Goal: Task Accomplishment & Management: Use online tool/utility

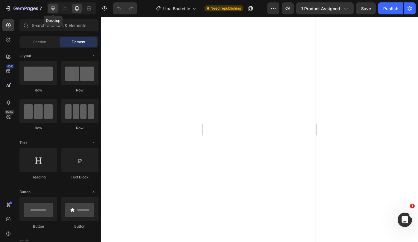
click at [51, 7] on icon at bounding box center [53, 8] width 6 height 6
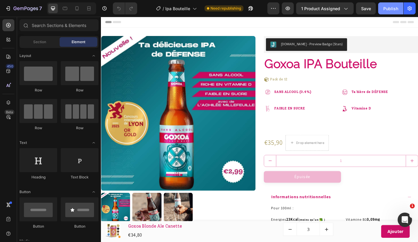
click at [389, 10] on div "Publish" at bounding box center [390, 8] width 15 height 6
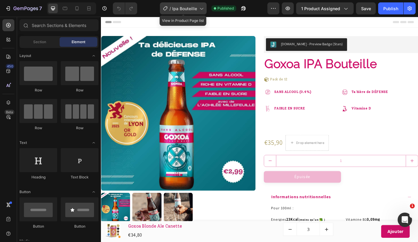
click at [201, 10] on icon at bounding box center [201, 8] width 6 height 6
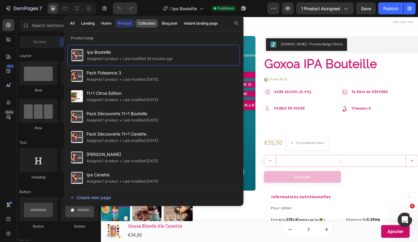
click at [146, 23] on div "Collection" at bounding box center [146, 23] width 17 height 5
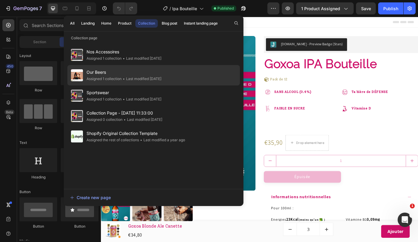
click at [105, 73] on span "Our Beers" at bounding box center [124, 72] width 75 height 7
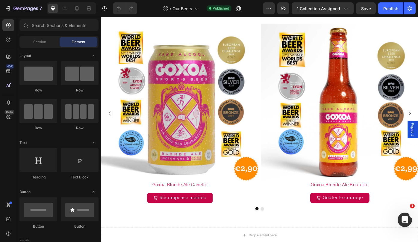
scroll to position [222, 0]
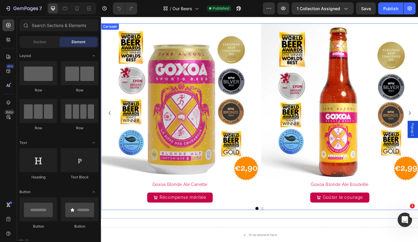
click at [280, 25] on div "Product Images Goxoa Blonde Ale Bouteille Product Title Goûter le courage Add t…" at bounding box center [280, 125] width 359 height 203
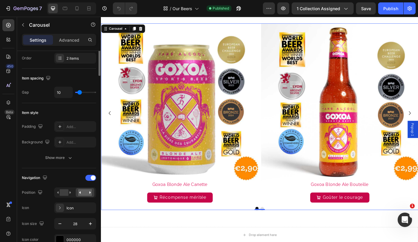
scroll to position [0, 0]
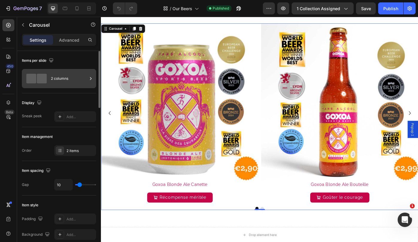
click at [86, 79] on div "2 columns" at bounding box center [69, 79] width 37 height 14
click at [84, 63] on div "Items per slide" at bounding box center [59, 61] width 74 height 10
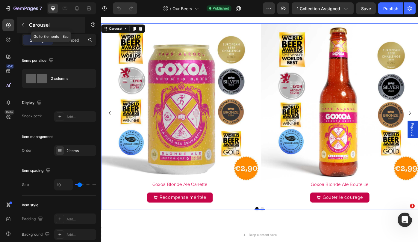
click at [23, 24] on icon "button" at bounding box center [23, 24] width 2 height 3
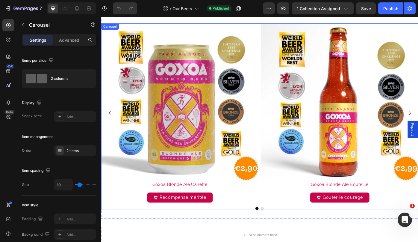
click at [280, 24] on div "Product Images Goxoa Blonde Ale Bouteille Product Title Goûter le courage Add t…" at bounding box center [280, 125] width 359 height 203
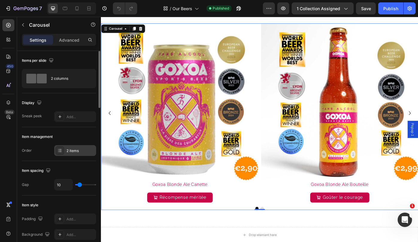
click at [69, 151] on div "2 items" at bounding box center [80, 150] width 28 height 5
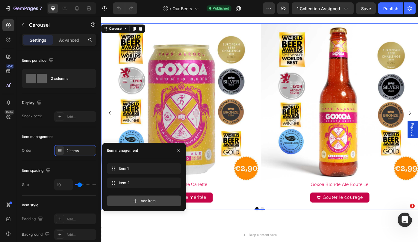
click at [142, 204] on div "Add item" at bounding box center [144, 200] width 74 height 11
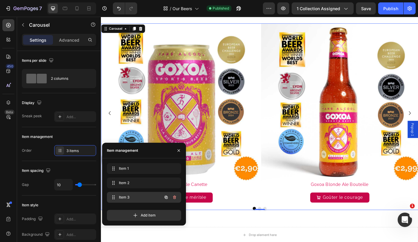
click at [124, 197] on span "Item 3" at bounding box center [136, 196] width 34 height 5
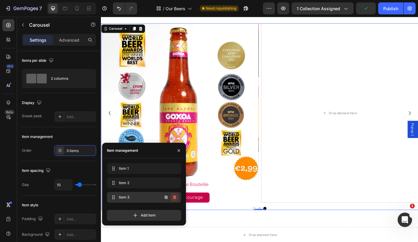
click at [174, 198] on icon "button" at bounding box center [174, 197] width 0 height 1
click at [174, 198] on div "Delete" at bounding box center [170, 196] width 11 height 5
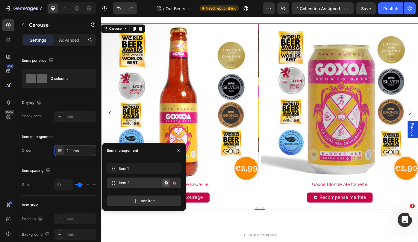
click at [166, 182] on icon "button" at bounding box center [166, 182] width 5 height 5
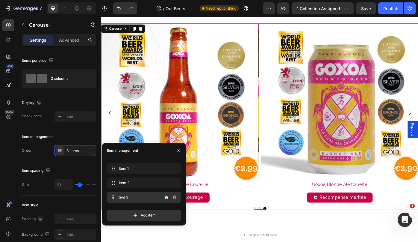
click at [161, 197] on div "Item 3 Item 3" at bounding box center [135, 197] width 53 height 8
click at [122, 197] on span "Item 3" at bounding box center [140, 196] width 44 height 5
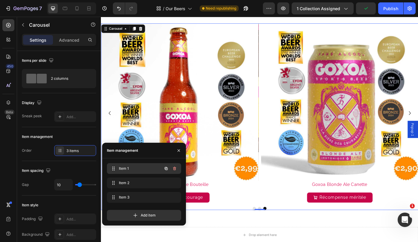
click at [142, 169] on span "Item 1" at bounding box center [136, 168] width 34 height 5
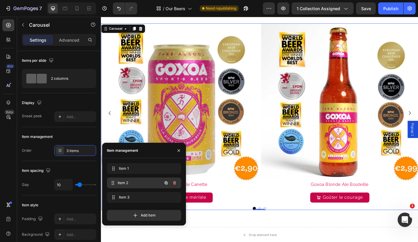
click at [148, 183] on span "Item 2" at bounding box center [140, 182] width 44 height 5
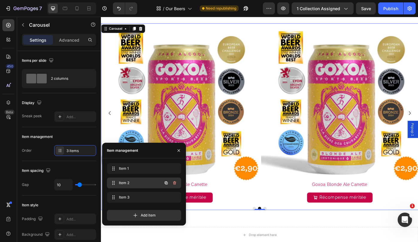
click at [148, 183] on span "Item 2" at bounding box center [136, 182] width 34 height 5
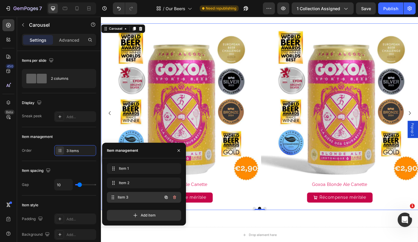
click at [137, 198] on span "Item 3" at bounding box center [140, 196] width 44 height 5
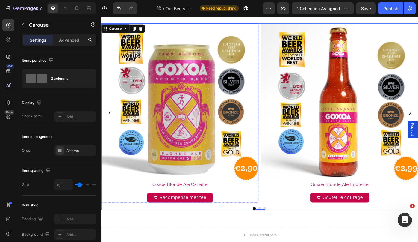
click at [197, 116] on img at bounding box center [190, 113] width 178 height 178
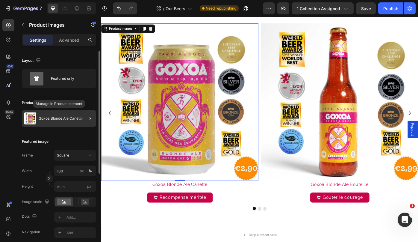
click at [57, 120] on p "Goxoa Blonde Ale Canette" at bounding box center [61, 118] width 44 height 4
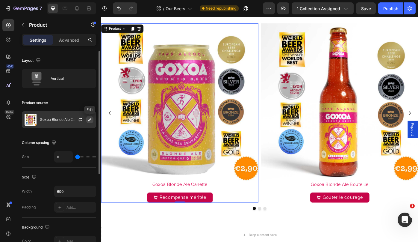
click at [90, 119] on icon "button" at bounding box center [89, 119] width 3 height 3
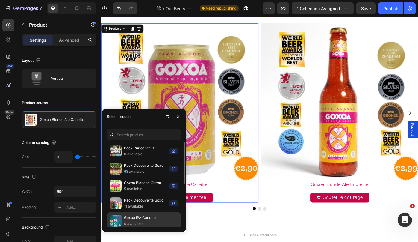
click at [137, 219] on p "Goxoa IPA Canette" at bounding box center [151, 217] width 54 height 6
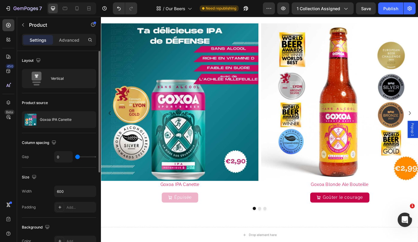
click at [81, 100] on div "Product source" at bounding box center [59, 103] width 74 height 10
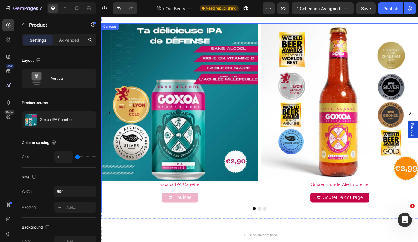
click at [286, 234] on button "Dot" at bounding box center [287, 234] width 4 height 4
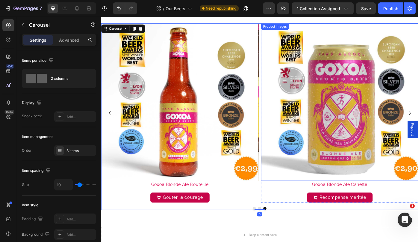
click at [377, 149] on img at bounding box center [371, 113] width 178 height 178
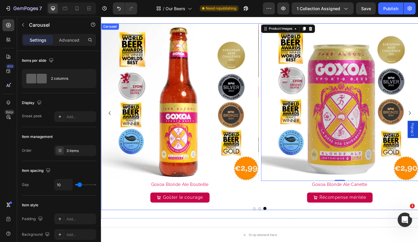
click at [280, 25] on div "Product Images Goxoa Blonde Ale Bouteille Product Title Goûter le courage Add t…" at bounding box center [280, 125] width 359 height 203
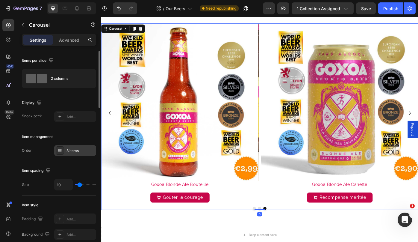
click at [80, 150] on div "3 items" at bounding box center [80, 150] width 28 height 5
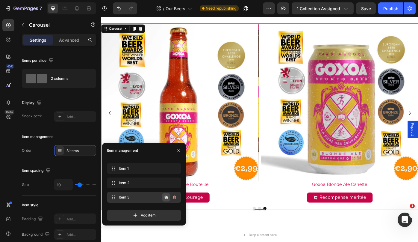
click at [167, 197] on icon "button" at bounding box center [166, 197] width 1 height 1
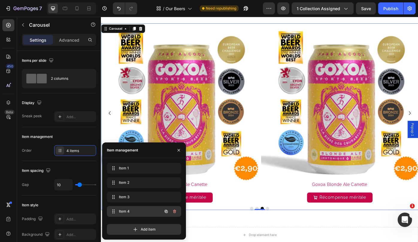
click at [136, 213] on span "Item 4" at bounding box center [136, 210] width 34 height 5
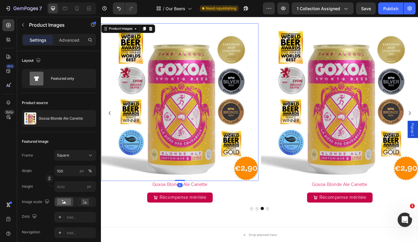
click at [208, 115] on img at bounding box center [190, 113] width 178 height 178
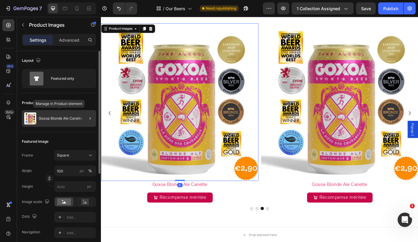
click at [71, 120] on p "Goxoa Blonde Ale Canette" at bounding box center [61, 118] width 44 height 4
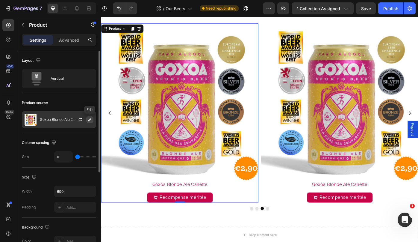
click at [89, 120] on icon "button" at bounding box center [89, 119] width 5 height 5
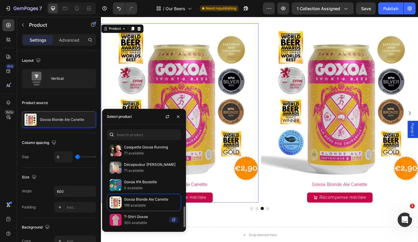
scroll to position [239, 0]
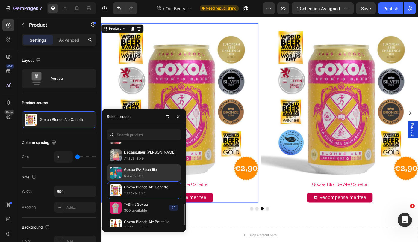
click at [134, 171] on p "Goxoa IPA Bouteille" at bounding box center [151, 169] width 54 height 6
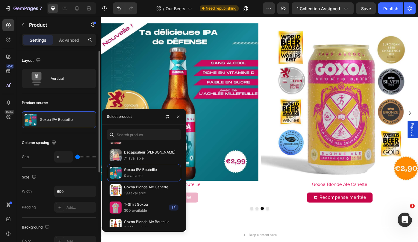
click at [68, 99] on div "Product source" at bounding box center [59, 103] width 74 height 10
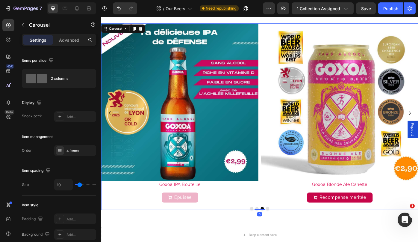
click at [290, 232] on button "Dot" at bounding box center [290, 234] width 4 height 4
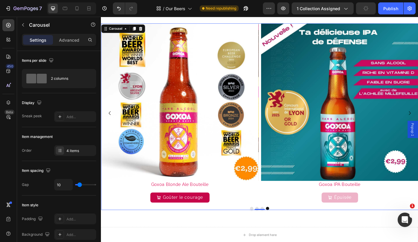
click at [272, 233] on button "Dot" at bounding box center [272, 234] width 4 height 4
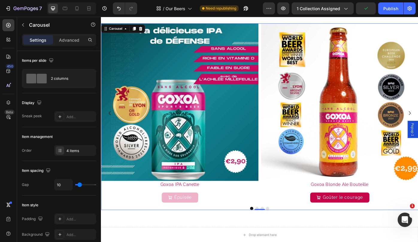
click at [278, 232] on button "Dot" at bounding box center [278, 234] width 4 height 4
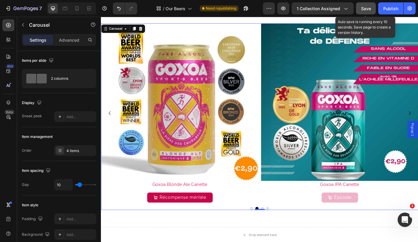
click at [366, 8] on span "Save" at bounding box center [366, 8] width 10 height 5
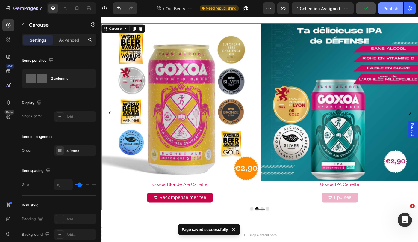
click at [393, 8] on div "Publish" at bounding box center [390, 8] width 15 height 6
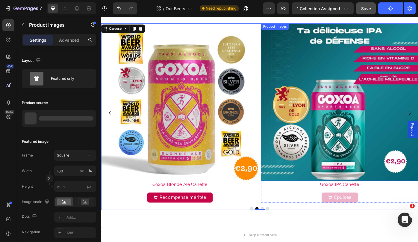
click at [324, 80] on img at bounding box center [371, 113] width 178 height 178
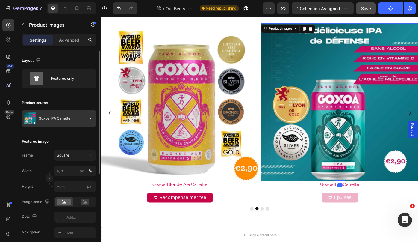
click at [78, 119] on div "Goxoa IPA Canette" at bounding box center [59, 118] width 74 height 17
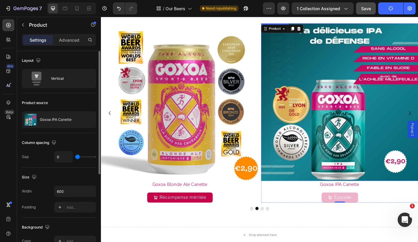
click at [327, 79] on img at bounding box center [371, 113] width 178 height 178
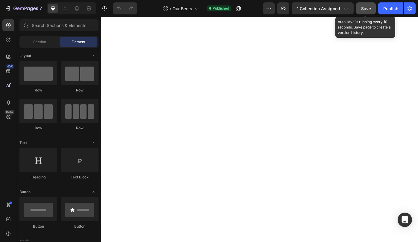
click at [367, 12] on button "Save" at bounding box center [366, 8] width 20 height 12
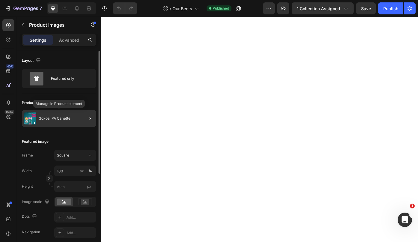
click at [37, 118] on div "Goxoa IPA Canette" at bounding box center [59, 118] width 74 height 17
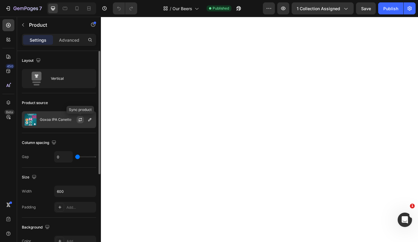
click at [81, 120] on icon "button" at bounding box center [80, 119] width 5 height 5
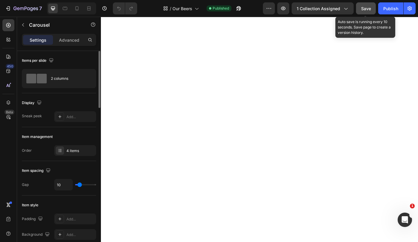
click at [369, 9] on span "Save" at bounding box center [366, 8] width 10 height 5
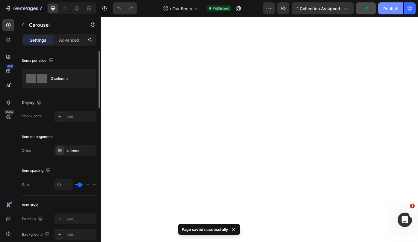
click at [393, 6] on div "Publish" at bounding box center [390, 8] width 15 height 6
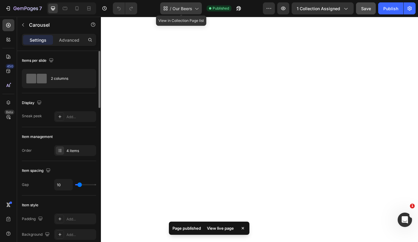
click at [189, 10] on span "Our Beers" at bounding box center [182, 8] width 20 height 6
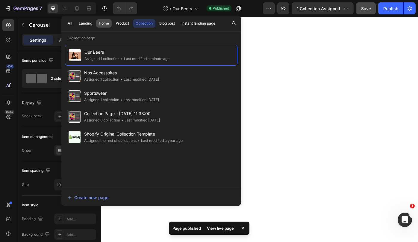
click at [106, 25] on div "Home" at bounding box center [104, 23] width 10 height 5
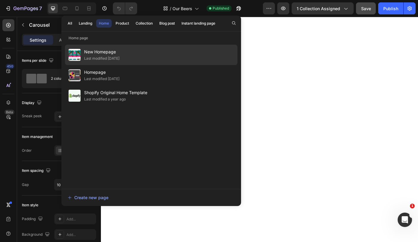
click at [105, 53] on span "New Homepage" at bounding box center [101, 51] width 35 height 7
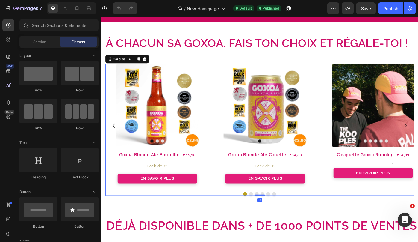
click at [270, 216] on button "Dot" at bounding box center [271, 217] width 4 height 4
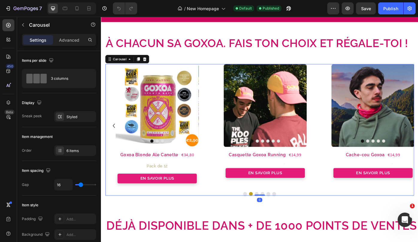
click at [278, 216] on button "Dot" at bounding box center [277, 217] width 4 height 4
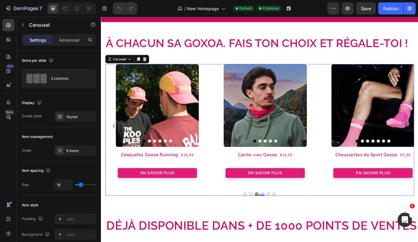
click at [265, 216] on button "Dot" at bounding box center [264, 217] width 4 height 4
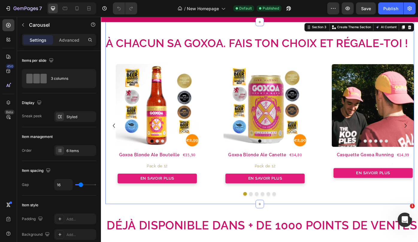
click at [349, 70] on div "À chacun sa Goxoa. Fais ton choix et régale-toi ! Heading Product Images Goxoa …" at bounding box center [281, 125] width 350 height 187
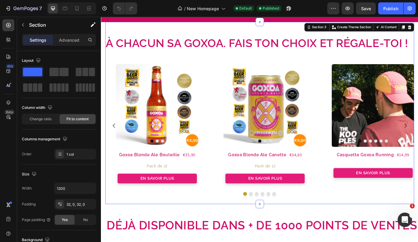
click at [349, 70] on div "À chacun sa Goxoa. Fais ton choix et régale-toi ! Heading Product Images Goxoa …" at bounding box center [281, 125] width 350 height 187
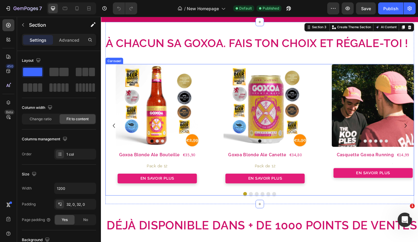
click at [350, 212] on div "Product Images Goxoa Blonde Ale Bouteille Product Title €35,90 Price Price Row …" at bounding box center [281, 144] width 350 height 149
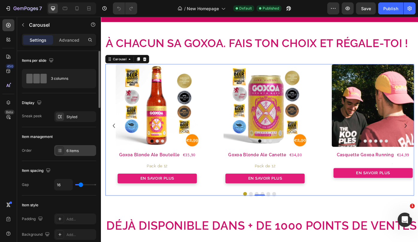
click at [77, 153] on div "6 items" at bounding box center [75, 150] width 42 height 11
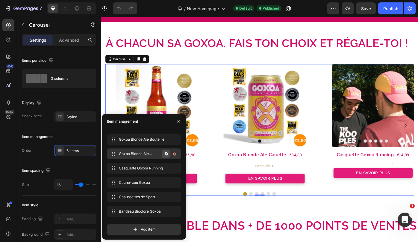
click at [167, 152] on icon "button" at bounding box center [166, 153] width 3 height 3
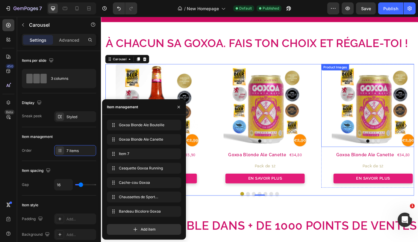
click at [406, 131] on img at bounding box center [409, 117] width 94 height 94
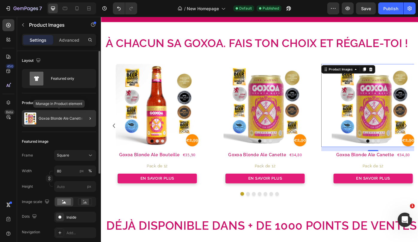
click at [78, 117] on p "Goxoa Blonde Ale Canette" at bounding box center [61, 118] width 44 height 4
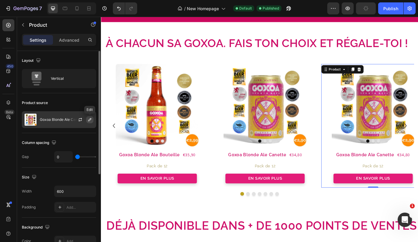
click at [91, 118] on icon "button" at bounding box center [89, 119] width 5 height 5
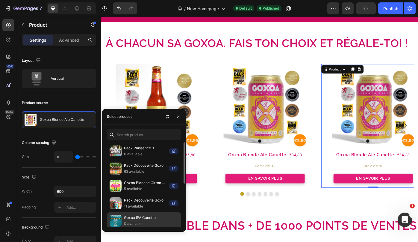
click at [141, 217] on p "Goxoa IPA Canette" at bounding box center [151, 217] width 54 height 6
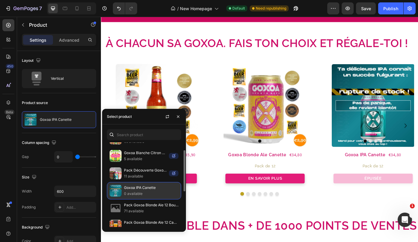
scroll to position [37, 0]
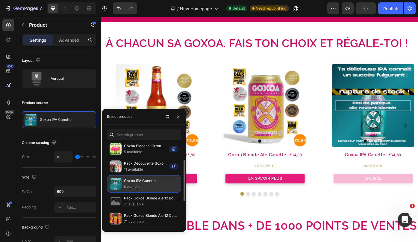
click at [163, 182] on p "Goxoa IPA Canette" at bounding box center [151, 181] width 54 height 6
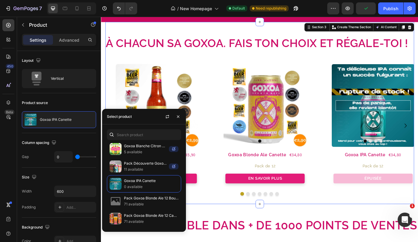
click at [251, 33] on div "À chacun sa Goxoa. Fais ton choix et régale-toi ! Heading Product Images Goxoa …" at bounding box center [281, 125] width 350 height 187
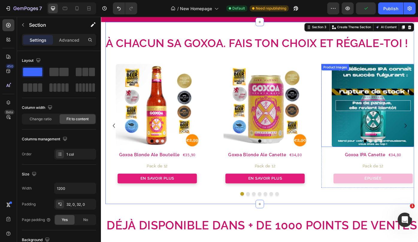
click at [398, 139] on img at bounding box center [409, 117] width 94 height 94
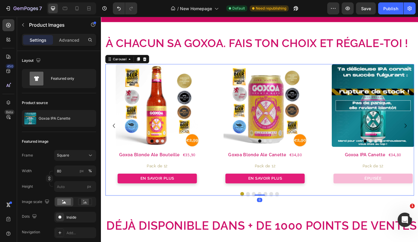
click at [346, 71] on div "Product Images Goxoa Blonde Ale Bouteille Product Title €35,90 Price Price Row …" at bounding box center [281, 140] width 350 height 140
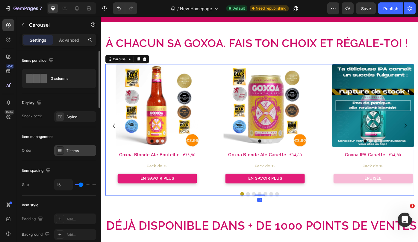
click at [71, 151] on div "7 items" at bounding box center [80, 150] width 28 height 5
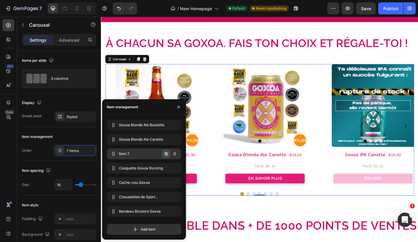
click at [166, 153] on icon "button" at bounding box center [166, 153] width 5 height 5
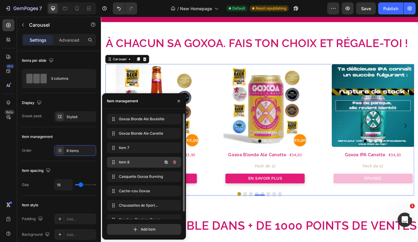
click at [146, 163] on span "Item 8" at bounding box center [136, 161] width 34 height 5
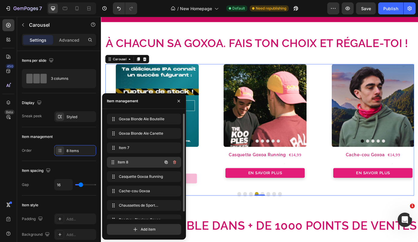
click at [127, 160] on span "Item 8" at bounding box center [140, 161] width 44 height 5
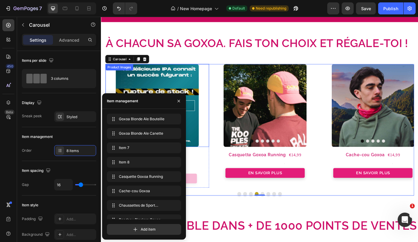
click at [181, 88] on img at bounding box center [164, 117] width 94 height 94
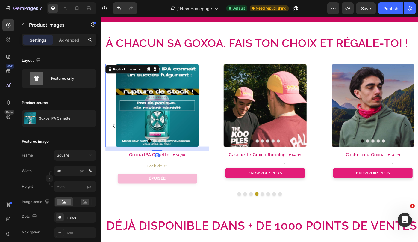
click at [176, 113] on img at bounding box center [164, 117] width 94 height 94
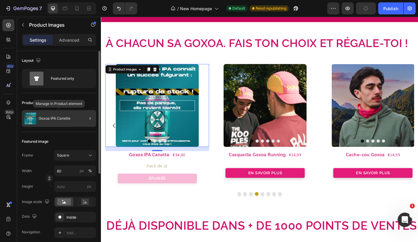
click at [60, 119] on p "Goxoa IPA Canette" at bounding box center [55, 118] width 32 height 4
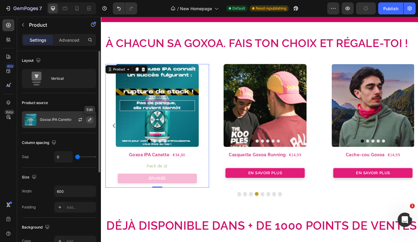
click at [91, 119] on icon "button" at bounding box center [89, 119] width 3 height 3
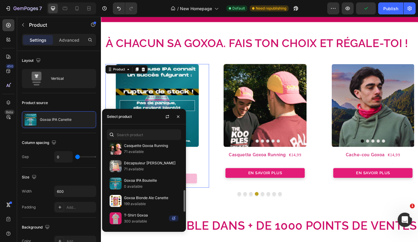
scroll to position [229, 0]
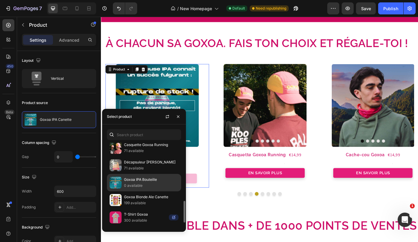
click at [135, 178] on p "Goxoa IPA Bouteille" at bounding box center [151, 179] width 54 height 6
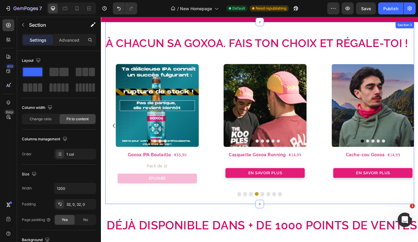
click at [222, 60] on div "À chacun sa Goxoa. Fais ton choix et régale-toi ! Heading Product Images Goxoa …" at bounding box center [281, 125] width 350 height 187
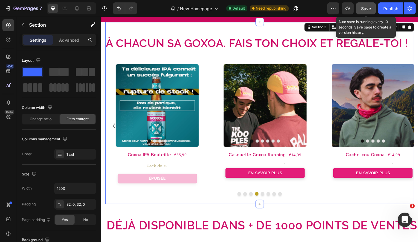
click at [369, 10] on span "Save" at bounding box center [366, 8] width 10 height 5
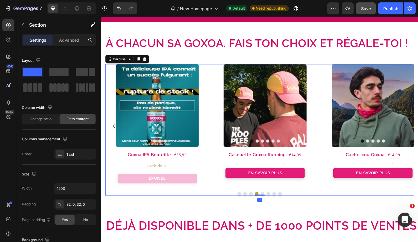
click at [270, 217] on button "Dot" at bounding box center [271, 217] width 4 height 4
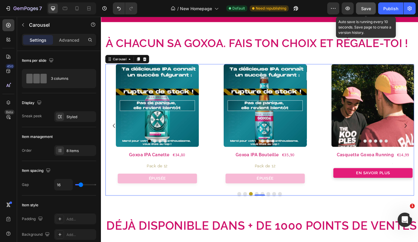
click at [366, 7] on span "Save" at bounding box center [366, 8] width 10 height 5
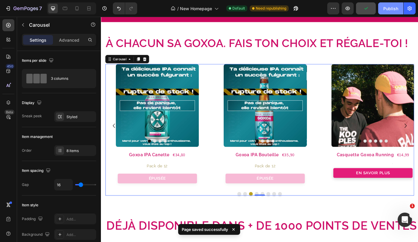
click at [393, 8] on div "Publish" at bounding box center [390, 8] width 15 height 6
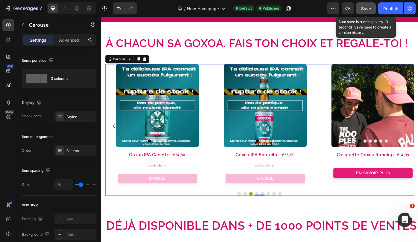
click at [365, 8] on span "Save" at bounding box center [366, 8] width 10 height 5
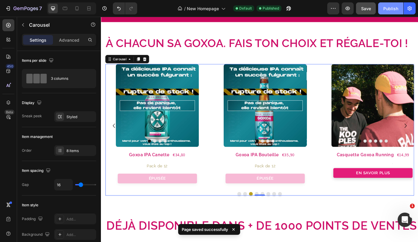
click at [392, 8] on div "Publish" at bounding box center [390, 8] width 15 height 6
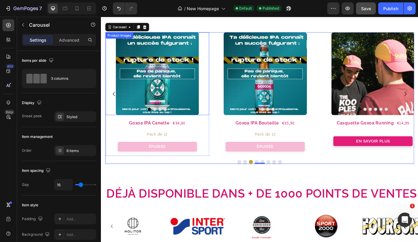
scroll to position [0, 0]
